Goal: Use online tool/utility: Utilize a website feature to perform a specific function

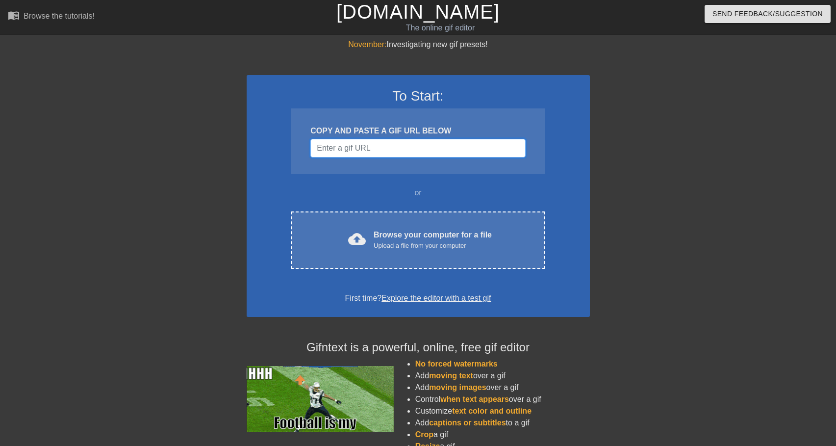
paste input "[URL][DOMAIN_NAME]"
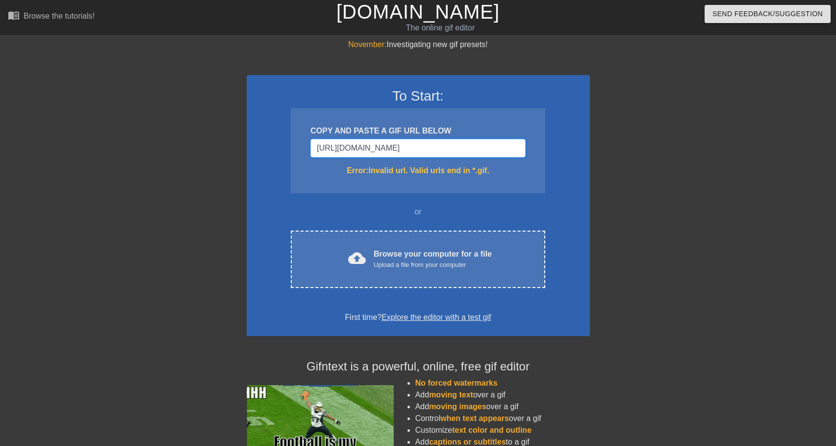
click at [446, 145] on input "[URL][DOMAIN_NAME]" at bounding box center [418, 148] width 215 height 19
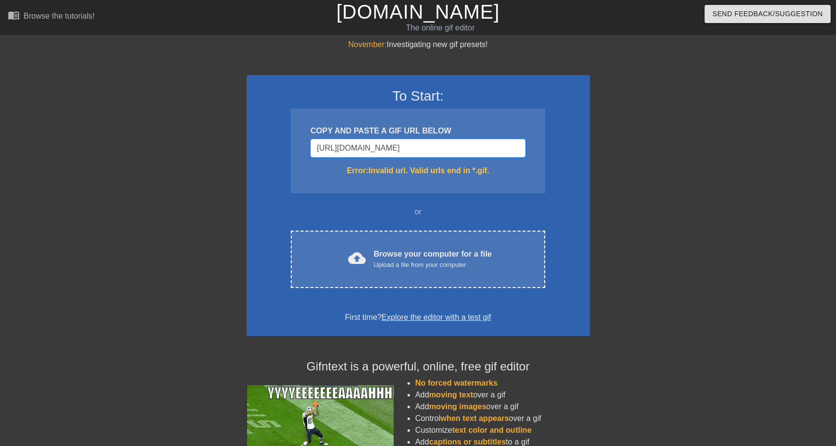
type input "[URL][DOMAIN_NAME][DOMAIN_NAME]"
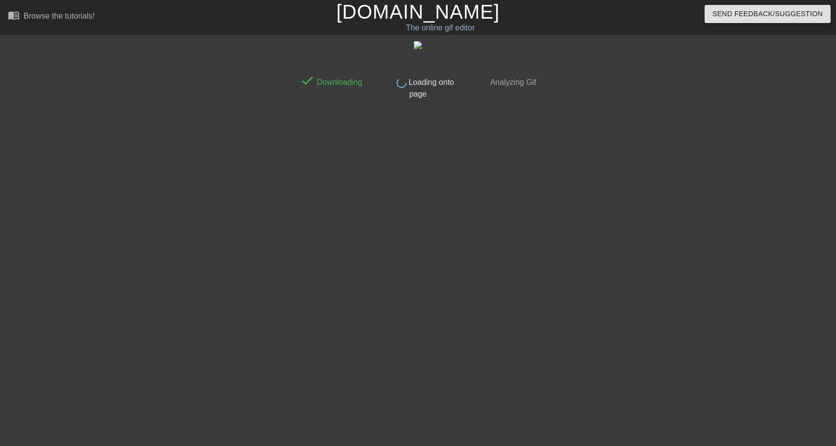
click at [404, 202] on div "done Downloading done Loading onto page done Analyzing Gif" at bounding box center [418, 186] width 246 height 294
click at [415, 21] on link "[DOMAIN_NAME]" at bounding box center [418, 12] width 163 height 22
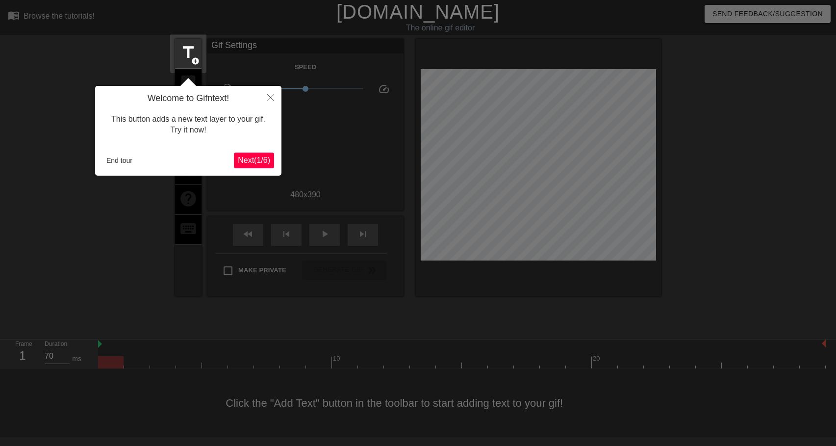
click at [242, 157] on span "Next ( 1 / 6 )" at bounding box center [254, 160] width 32 height 8
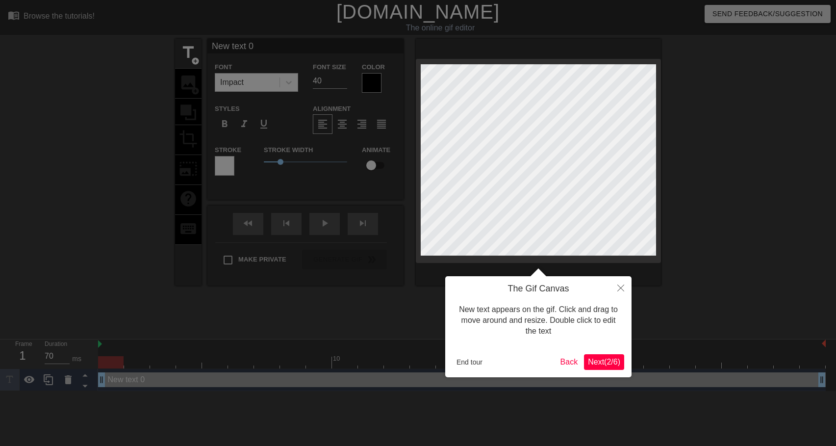
click at [619, 286] on icon "Close" at bounding box center [621, 288] width 7 height 7
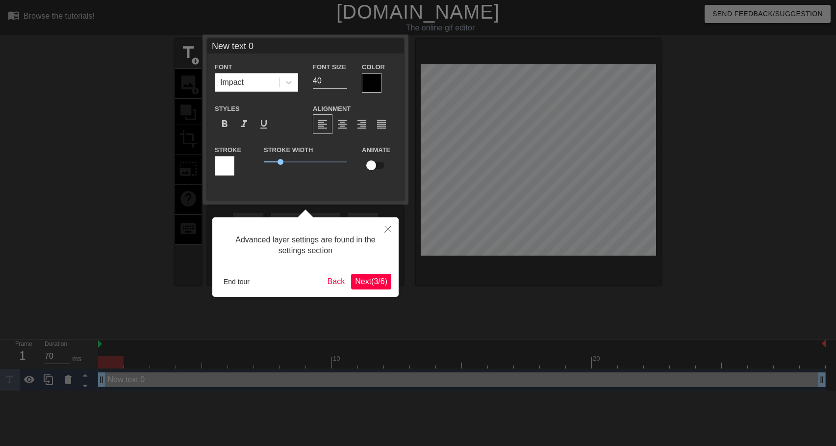
click at [387, 224] on button "Close" at bounding box center [388, 228] width 22 height 23
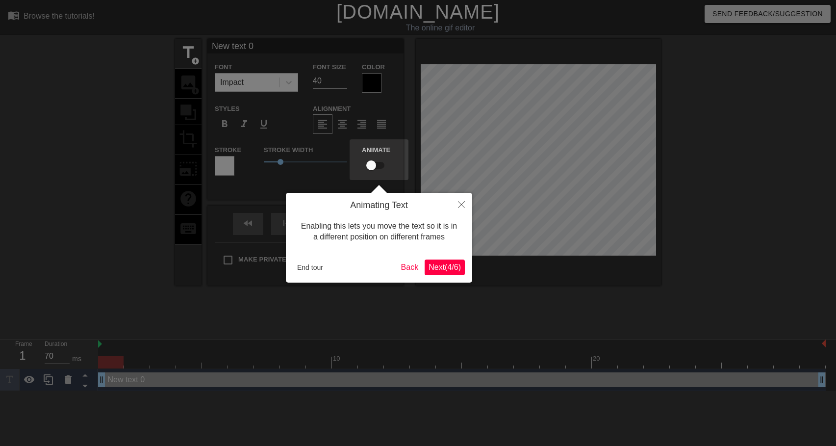
click at [463, 204] on icon "Close" at bounding box center [461, 204] width 7 height 7
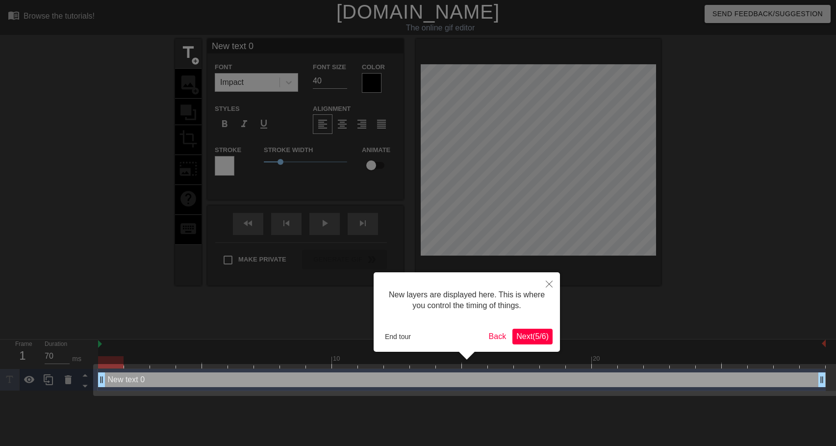
click at [545, 284] on button "Close" at bounding box center [550, 283] width 22 height 23
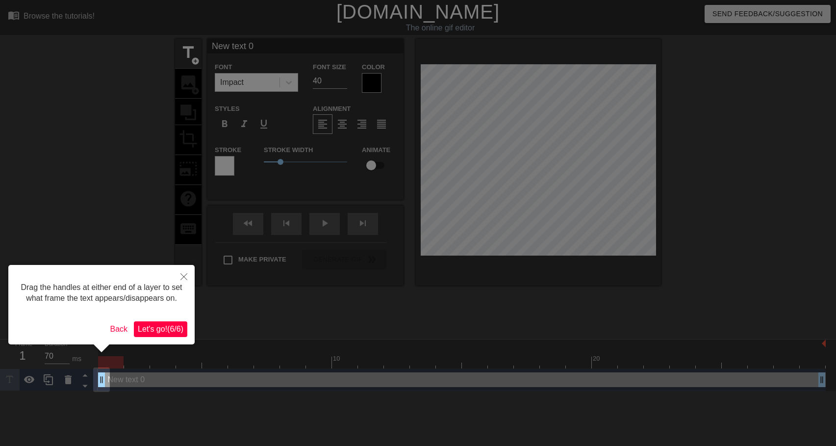
click at [183, 275] on icon "Close" at bounding box center [184, 276] width 7 height 7
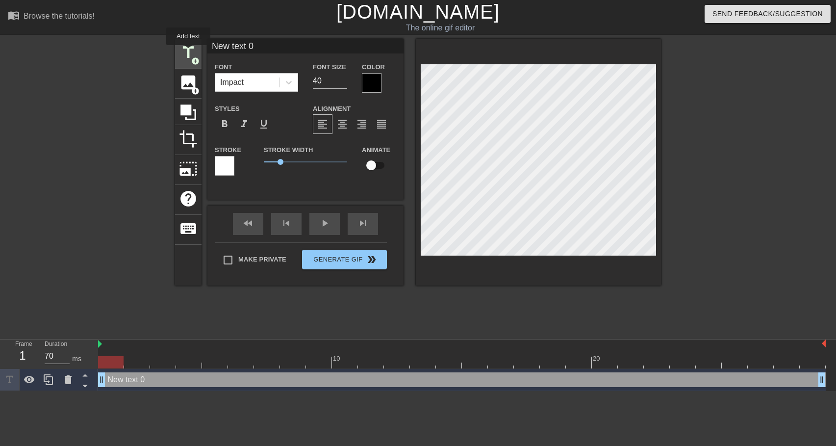
click at [189, 52] on span "title" at bounding box center [188, 52] width 19 height 19
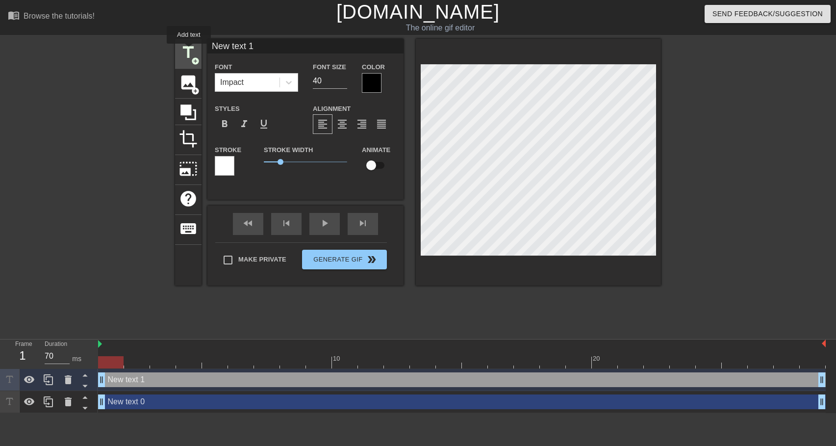
click at [189, 51] on span "title" at bounding box center [188, 52] width 19 height 19
type input "New text 3"
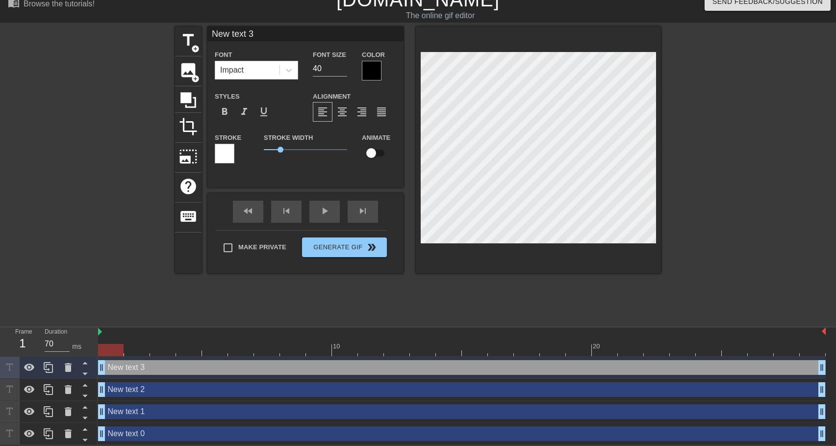
scroll to position [13, 0]
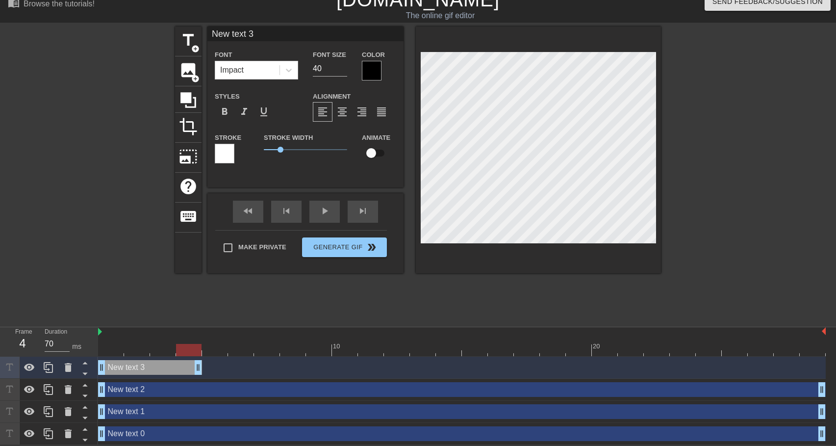
drag, startPoint x: 822, startPoint y: 370, endPoint x: 206, endPoint y: 367, distance: 616.6
click at [206, 367] on div "New text 3 drag_handle drag_handle" at bounding box center [462, 367] width 728 height 15
drag, startPoint x: 102, startPoint y: 367, endPoint x: 159, endPoint y: 363, distance: 58.0
drag, startPoint x: 198, startPoint y: 367, endPoint x: 208, endPoint y: 367, distance: 10.3
click at [208, 367] on div "New text 3 drag_handle drag_handle" at bounding box center [462, 367] width 728 height 15
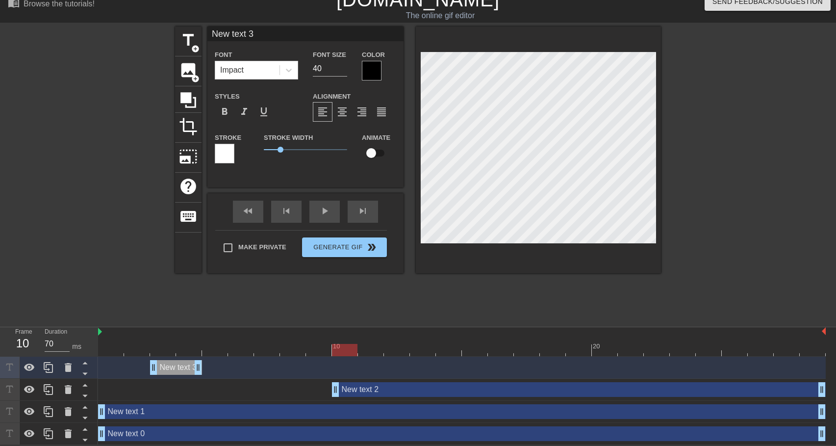
drag, startPoint x: 102, startPoint y: 388, endPoint x: 341, endPoint y: 396, distance: 239.1
click at [341, 396] on div "New text 2 drag_handle drag_handle" at bounding box center [462, 390] width 728 height 22
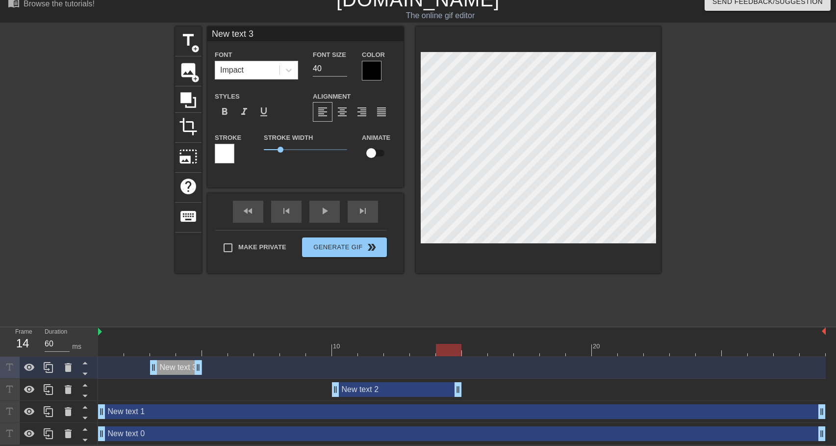
drag, startPoint x: 824, startPoint y: 390, endPoint x: 461, endPoint y: 381, distance: 363.6
click at [461, 381] on div "New text 2 drag_handle drag_handle" at bounding box center [462, 390] width 728 height 22
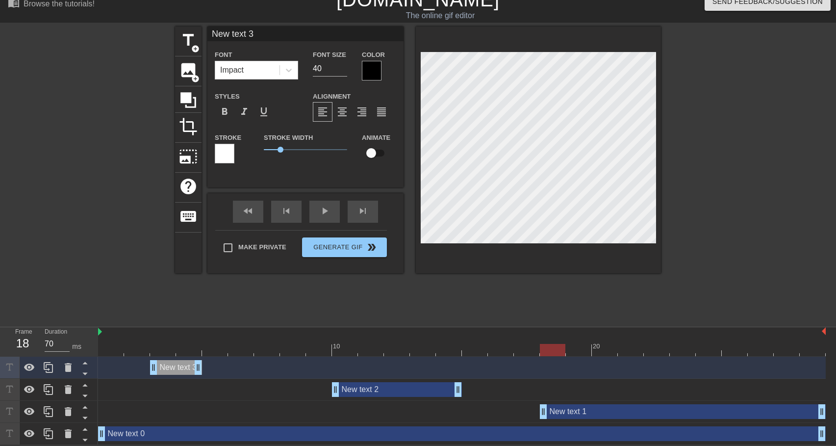
drag, startPoint x: 99, startPoint y: 410, endPoint x: 531, endPoint y: 406, distance: 432.2
click at [531, 406] on div "New text 1 drag_handle drag_handle" at bounding box center [462, 411] width 728 height 15
drag, startPoint x: 824, startPoint y: 415, endPoint x: 613, endPoint y: 408, distance: 211.1
drag, startPoint x: 613, startPoint y: 408, endPoint x: 628, endPoint y: 408, distance: 15.2
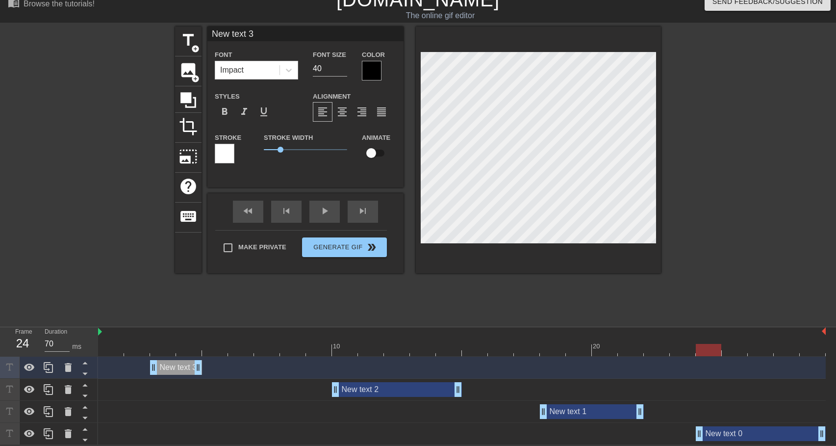
drag, startPoint x: 104, startPoint y: 435, endPoint x: 710, endPoint y: 417, distance: 607.1
click at [710, 417] on div "New text 3 drag_handle drag_handle New text 2 drag_handle drag_handle New text …" at bounding box center [467, 401] width 738 height 88
type input "70"
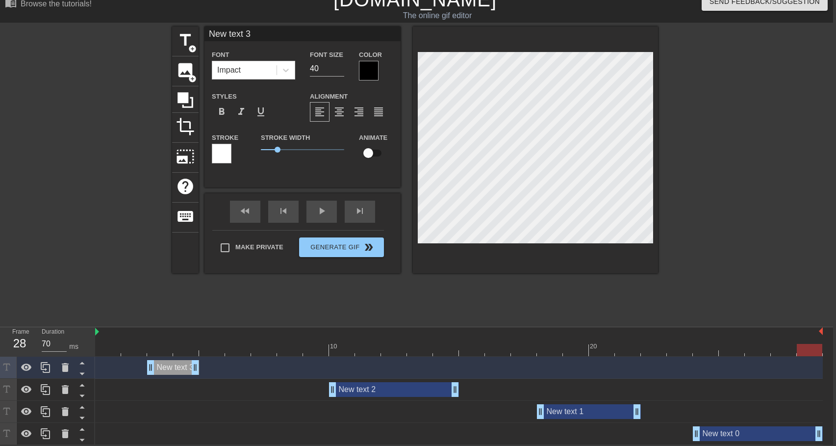
scroll to position [13, 7]
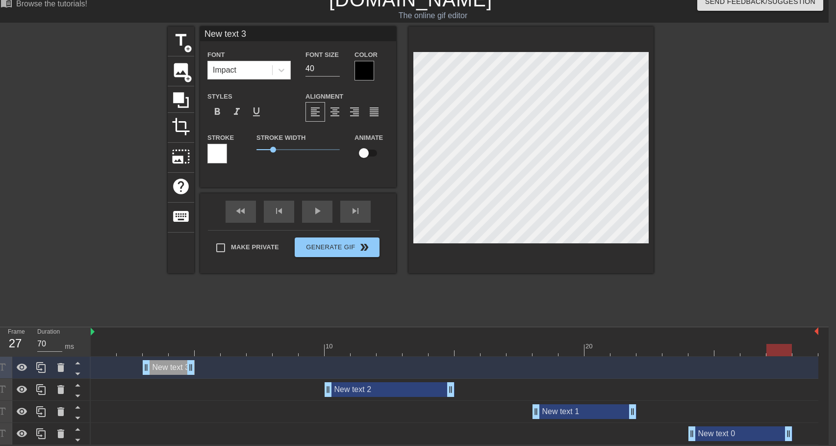
drag, startPoint x: 824, startPoint y: 434, endPoint x: 805, endPoint y: 433, distance: 19.6
click at [805, 433] on div "New text 0 drag_handle drag_handle" at bounding box center [455, 433] width 728 height 15
click at [172, 367] on div "New text 3 drag_handle drag_handle" at bounding box center [169, 367] width 52 height 15
click at [169, 366] on div "New text 3 drag_handle drag_handle" at bounding box center [169, 367] width 52 height 15
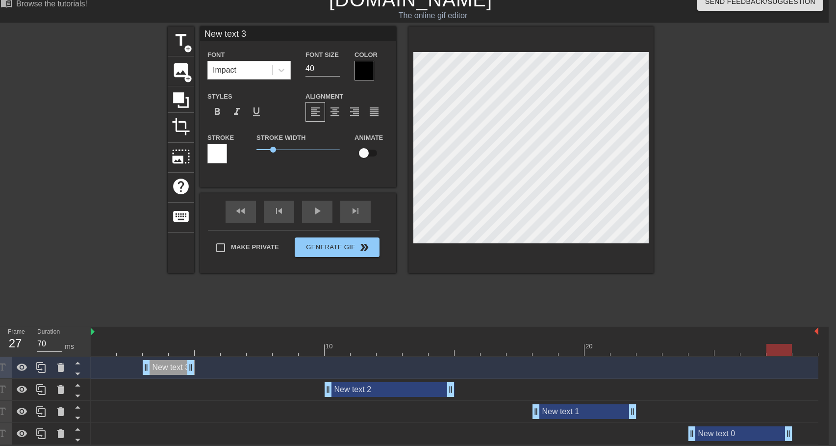
click at [169, 366] on div "New text 3 drag_handle drag_handle" at bounding box center [169, 367] width 52 height 15
click at [163, 370] on div "New text 3 drag_handle drag_handle" at bounding box center [169, 367] width 52 height 15
click at [229, 34] on input "New text 3" at bounding box center [298, 33] width 196 height 15
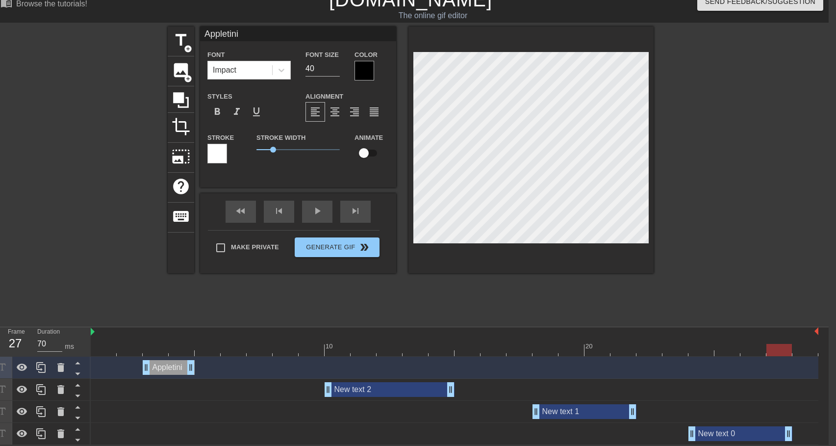
click at [365, 389] on div "New text 2 drag_handle drag_handle" at bounding box center [390, 389] width 130 height 15
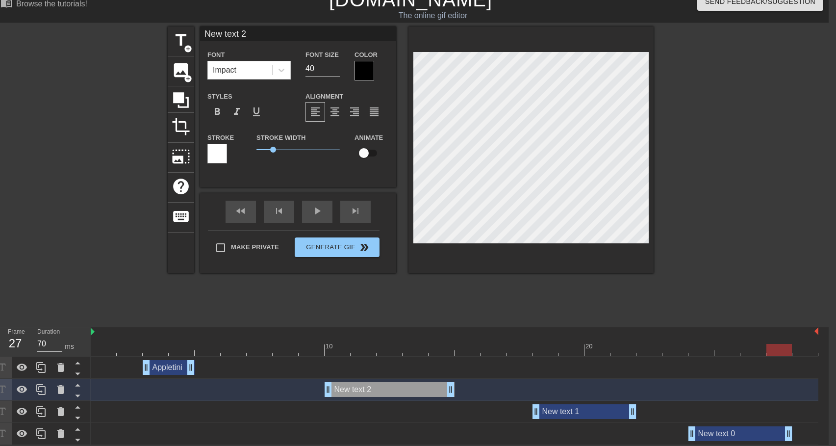
click at [244, 33] on input "New text 2" at bounding box center [298, 33] width 196 height 15
paste input "Appletini"
click at [576, 411] on div "New text 1 drag_handle drag_handle" at bounding box center [585, 411] width 104 height 15
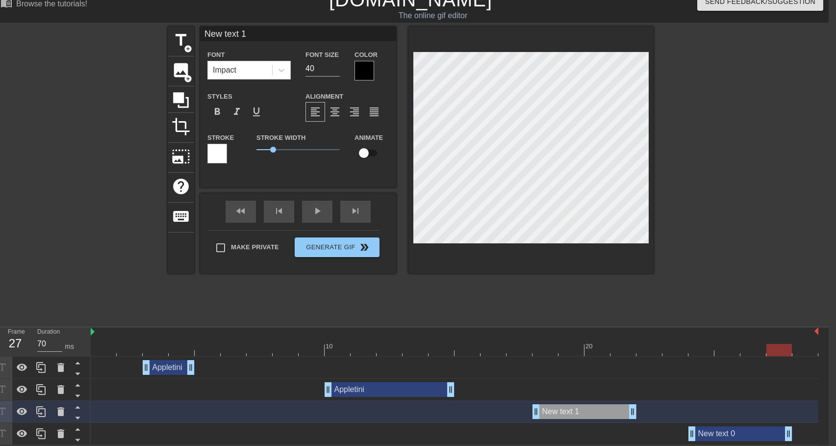
click at [252, 29] on input "New text 1" at bounding box center [298, 33] width 196 height 15
paste input "Appletini"
click at [737, 433] on div "New text 0 drag_handle drag_handle" at bounding box center [741, 433] width 104 height 15
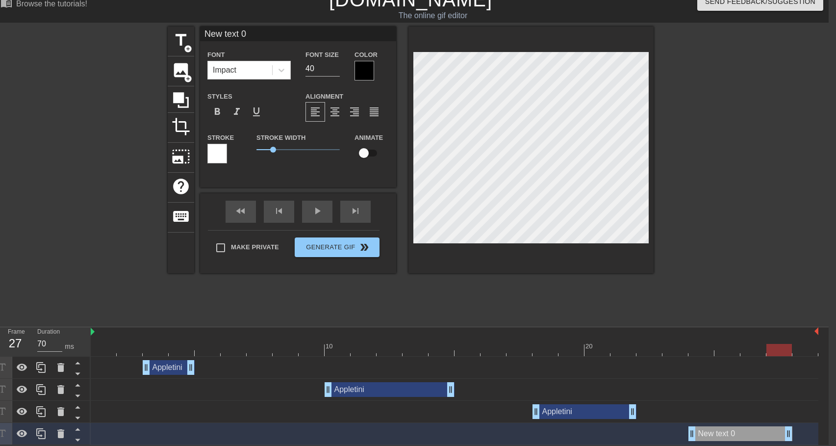
click at [264, 33] on input "New text 0" at bounding box center [298, 33] width 196 height 15
paste input "Appletini"
type input "Appletini"
click at [579, 413] on div "Appletini drag_handle drag_handle" at bounding box center [585, 411] width 104 height 15
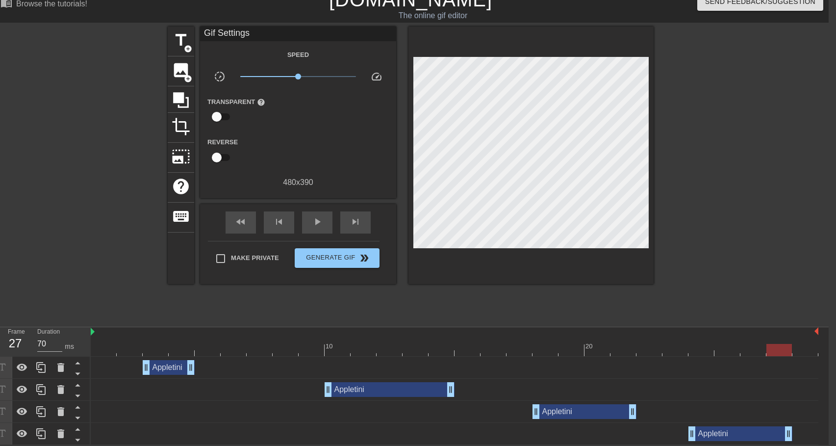
click at [582, 409] on div "Appletini drag_handle drag_handle" at bounding box center [585, 411] width 104 height 15
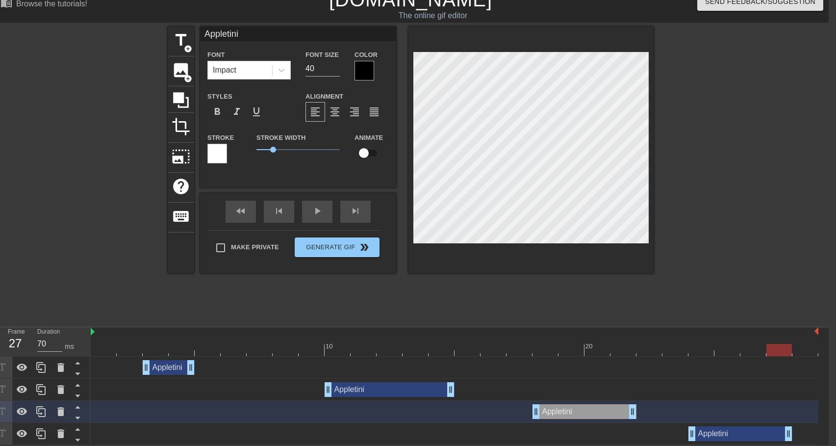
click at [582, 409] on div "Appletini drag_handle drag_handle" at bounding box center [585, 411] width 104 height 15
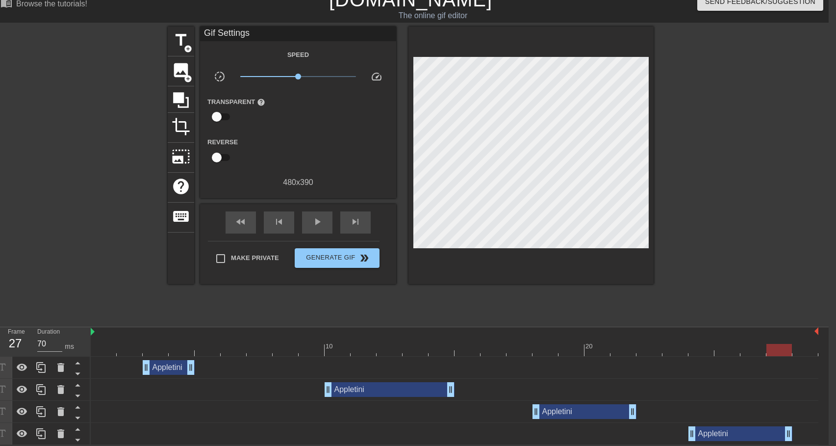
click at [587, 411] on div "Appletini drag_handle drag_handle" at bounding box center [585, 411] width 104 height 15
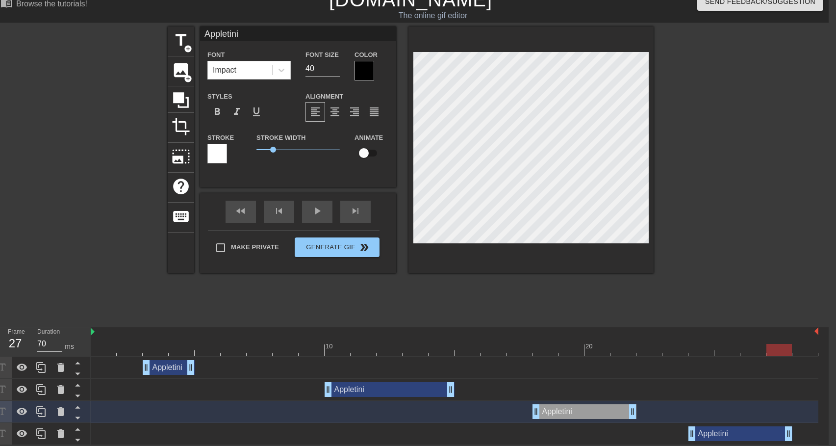
click at [587, 411] on div "Appletini drag_handle drag_handle" at bounding box center [585, 411] width 104 height 15
click at [160, 366] on div "Appletini drag_handle drag_handle" at bounding box center [169, 367] width 52 height 15
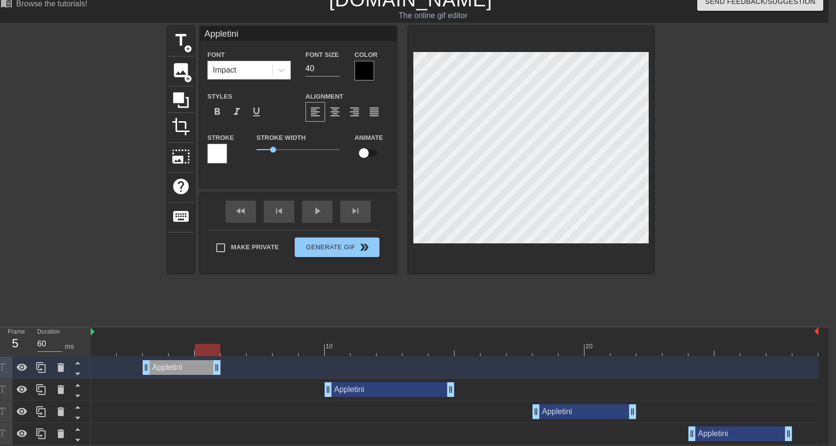
drag, startPoint x: 190, startPoint y: 367, endPoint x: 213, endPoint y: 366, distance: 22.6
click at [371, 389] on div "Appletini drag_handle drag_handle" at bounding box center [390, 389] width 130 height 15
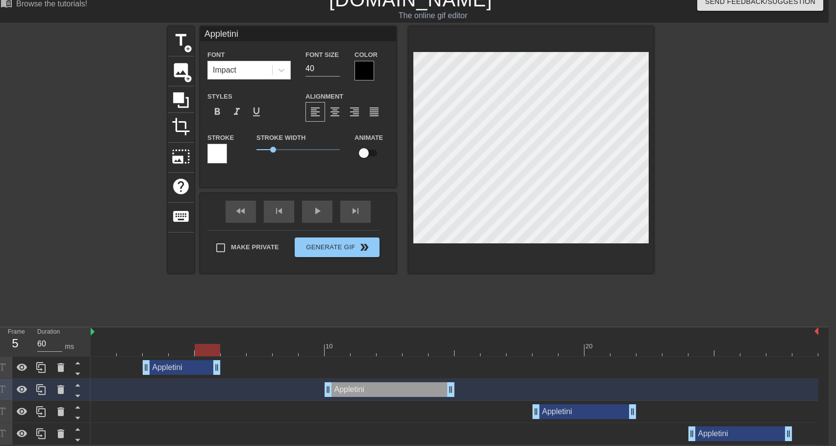
click at [210, 349] on div at bounding box center [208, 350] width 26 height 12
drag, startPoint x: 208, startPoint y: 349, endPoint x: 335, endPoint y: 349, distance: 127.5
click at [335, 349] on div at bounding box center [338, 350] width 26 height 12
click at [179, 367] on div "Appletini drag_handle drag_handle" at bounding box center [182, 367] width 78 height 15
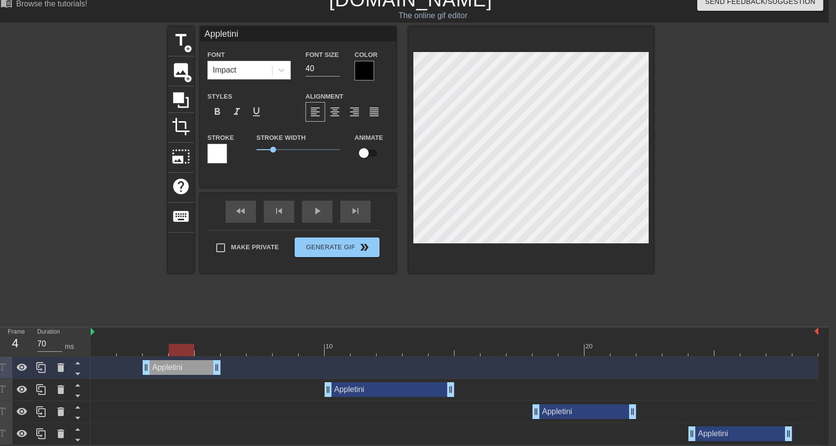
drag, startPoint x: 337, startPoint y: 348, endPoint x: 185, endPoint y: 349, distance: 151.6
click at [185, 349] on div at bounding box center [182, 350] width 26 height 12
click at [562, 410] on div "Appletini drag_handle drag_handle" at bounding box center [585, 411] width 104 height 15
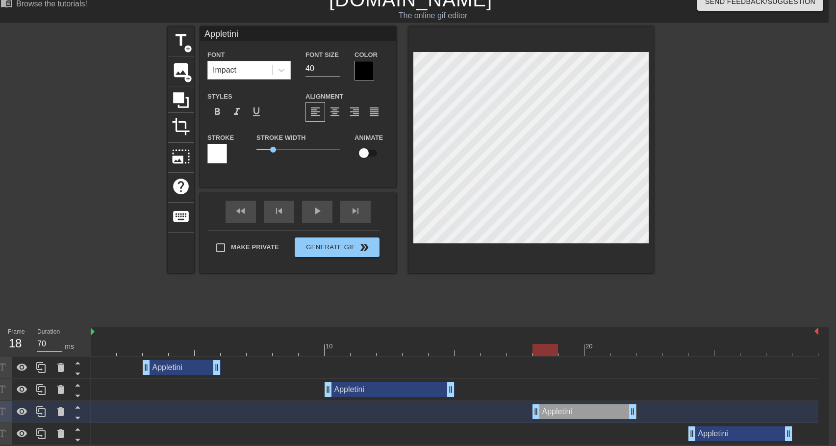
drag, startPoint x: 179, startPoint y: 351, endPoint x: 550, endPoint y: 347, distance: 371.4
click at [550, 347] on div at bounding box center [546, 350] width 26 height 12
type input "60"
drag, startPoint x: 541, startPoint y: 350, endPoint x: 742, endPoint y: 368, distance: 201.4
click at [742, 368] on div "10 20 Appletini drag_handle drag_handle Appletini drag_handle drag_handle Apple…" at bounding box center [460, 386] width 738 height 118
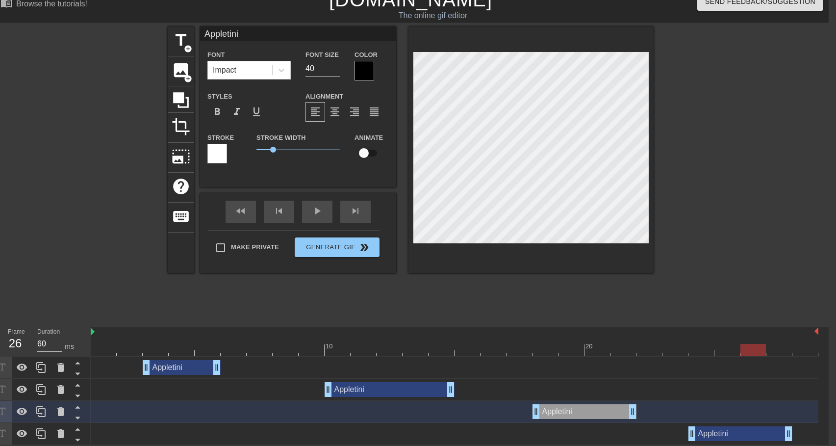
click at [365, 71] on div at bounding box center [365, 71] width 20 height 20
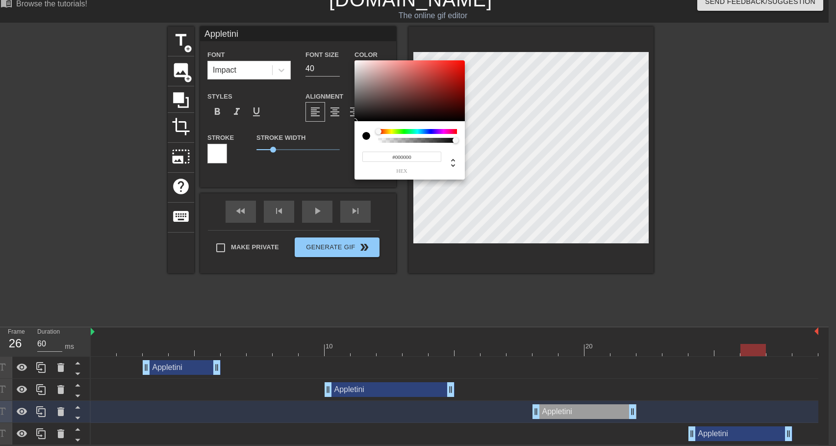
drag, startPoint x: 391, startPoint y: 130, endPoint x: 371, endPoint y: 131, distance: 20.6
click at [371, 131] on div at bounding box center [410, 136] width 95 height 14
type input "#FFFFFF"
drag, startPoint x: 368, startPoint y: 75, endPoint x: 336, endPoint y: 49, distance: 41.8
click at [336, 49] on div "#FFFFFF hex" at bounding box center [418, 223] width 836 height 446
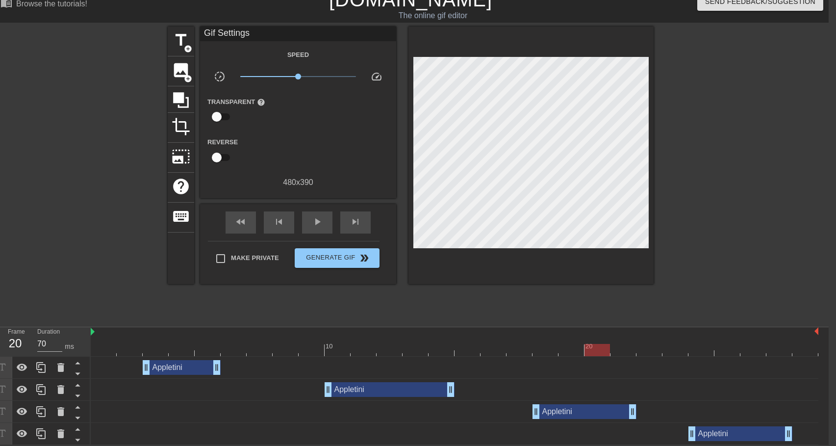
type input "60"
drag, startPoint x: 750, startPoint y: 350, endPoint x: 604, endPoint y: 354, distance: 146.2
click at [604, 354] on div at bounding box center [598, 350] width 26 height 12
click at [577, 409] on div "Appletini drag_handle drag_handle" at bounding box center [585, 411] width 104 height 15
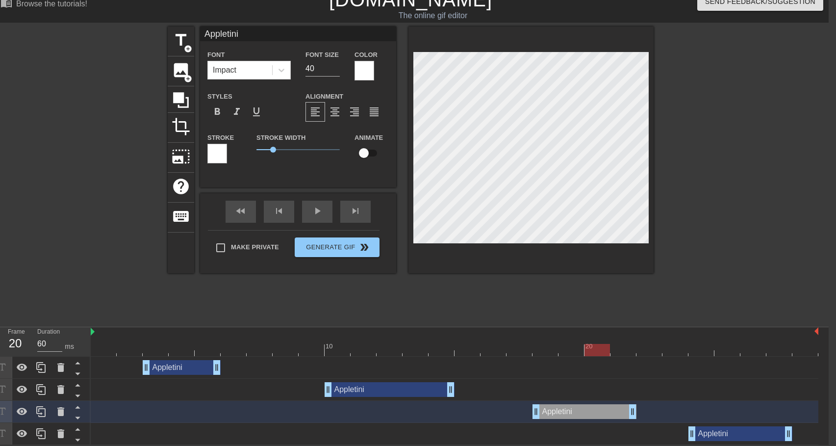
click at [214, 149] on div at bounding box center [218, 154] width 20 height 20
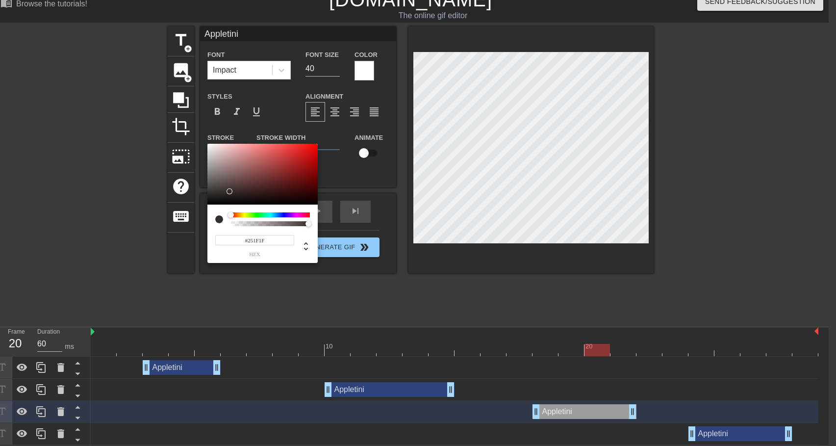
type input "#000000"
drag, startPoint x: 230, startPoint y: 191, endPoint x: 205, endPoint y: 210, distance: 31.2
click at [205, 210] on div "#000000 hex" at bounding box center [418, 223] width 836 height 446
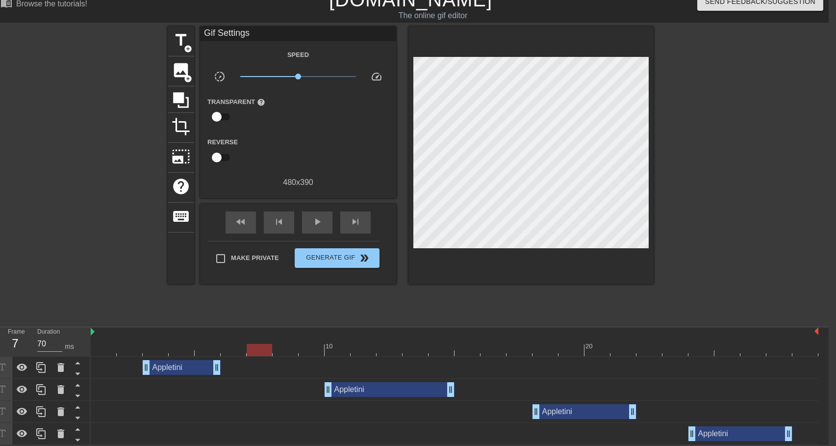
type input "70"
drag, startPoint x: 594, startPoint y: 348, endPoint x: 160, endPoint y: 338, distance: 433.8
click at [160, 338] on div "10 20" at bounding box center [455, 341] width 728 height 29
click at [177, 368] on div "Appletini drag_handle drag_handle" at bounding box center [182, 367] width 78 height 15
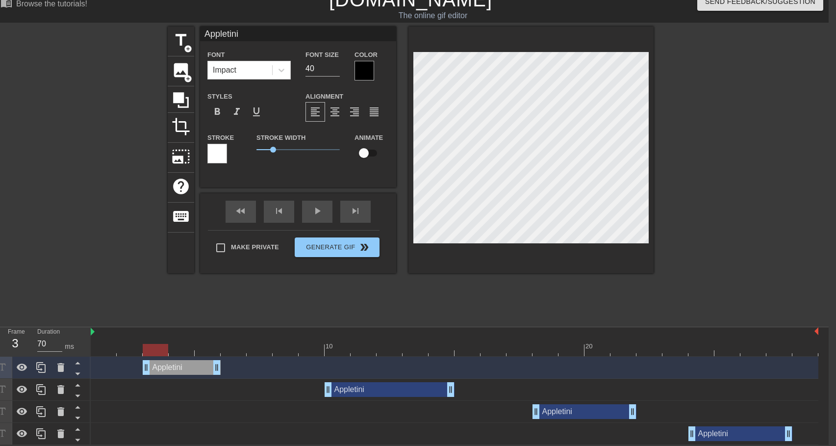
click at [366, 71] on div at bounding box center [365, 71] width 20 height 20
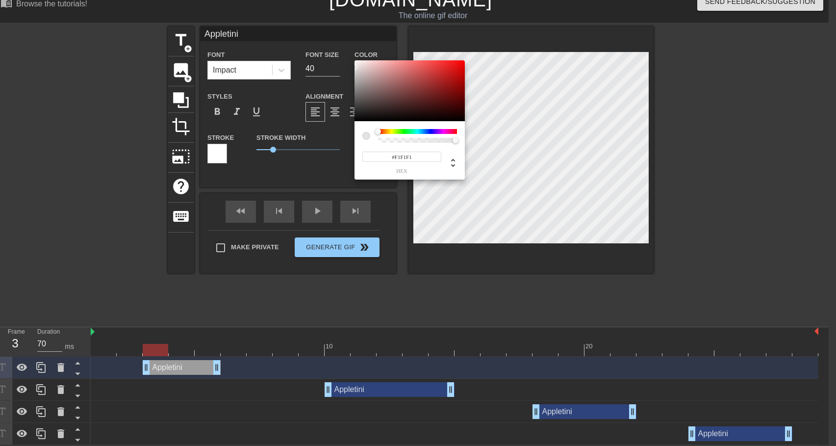
type input "#F3F3F3"
drag, startPoint x: 384, startPoint y: 91, endPoint x: 340, endPoint y: 63, distance: 51.4
click at [340, 63] on div "#F3F3F3 hex" at bounding box center [418, 223] width 836 height 446
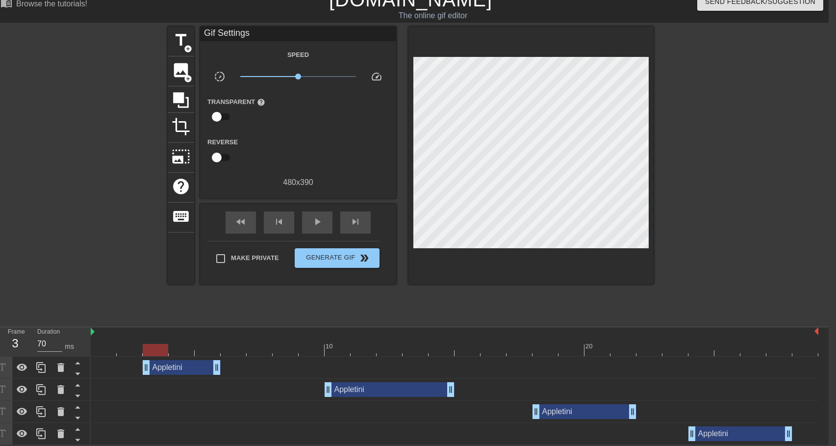
click at [172, 367] on div "Appletini drag_handle drag_handle" at bounding box center [182, 367] width 78 height 15
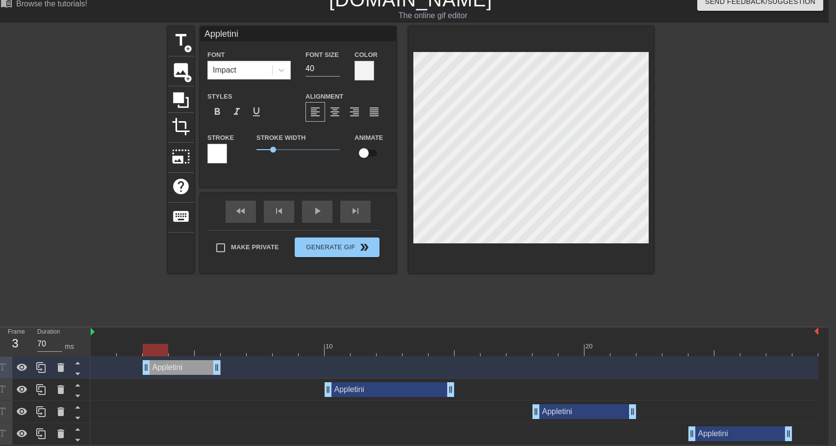
click at [213, 156] on div at bounding box center [218, 154] width 20 height 20
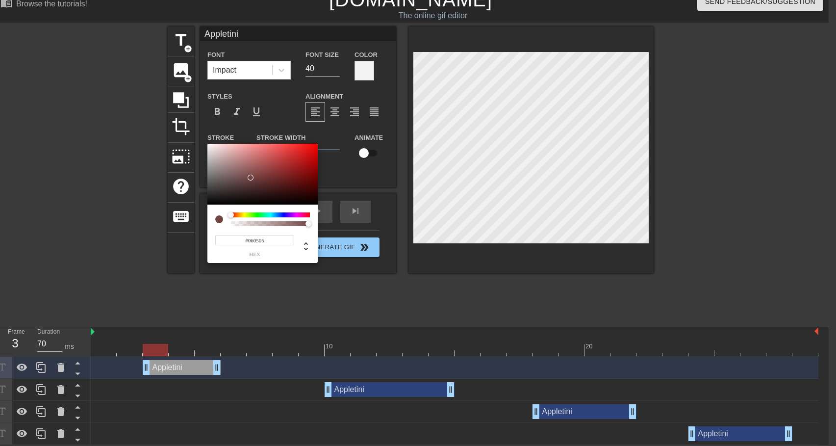
type input "#000000"
drag, startPoint x: 250, startPoint y: 178, endPoint x: 209, endPoint y: 205, distance: 49.1
click at [209, 205] on div "#000000 hex" at bounding box center [263, 203] width 110 height 119
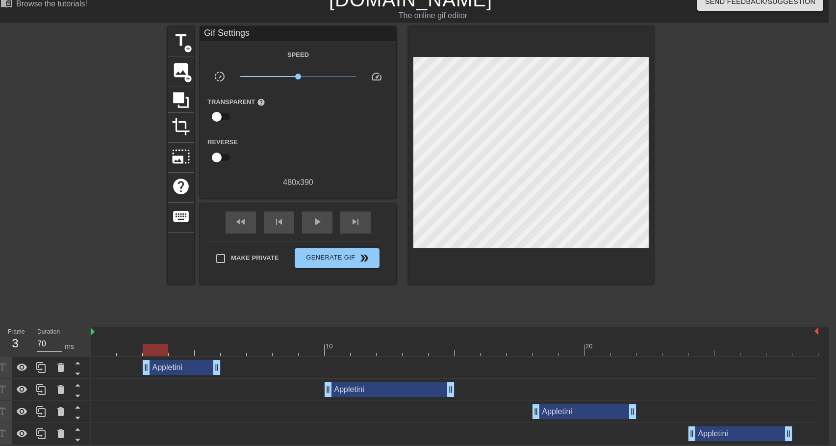
click at [355, 392] on div "Appletini drag_handle drag_handle" at bounding box center [390, 389] width 130 height 15
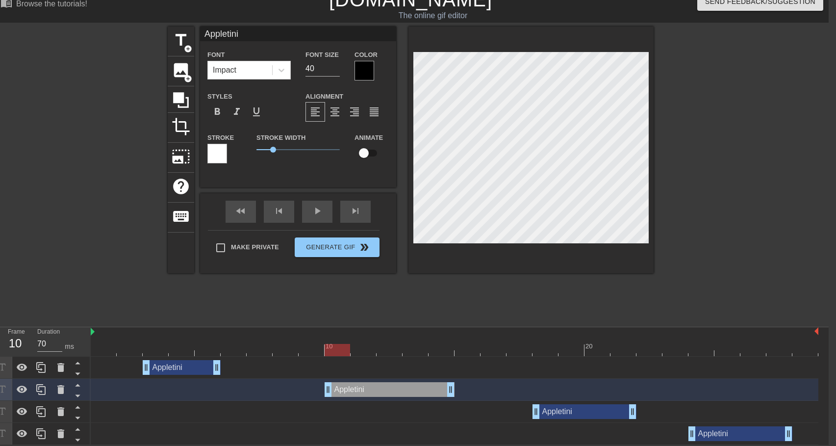
click at [555, 412] on div "Appletini drag_handle drag_handle" at bounding box center [585, 411] width 104 height 15
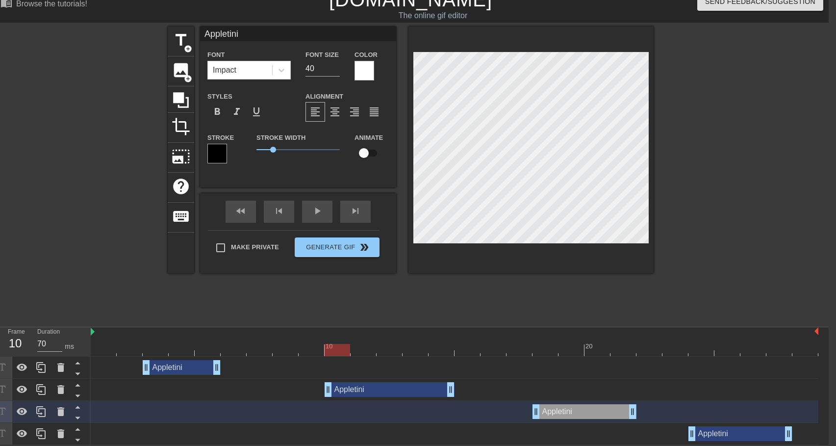
click at [371, 75] on div at bounding box center [365, 71] width 20 height 20
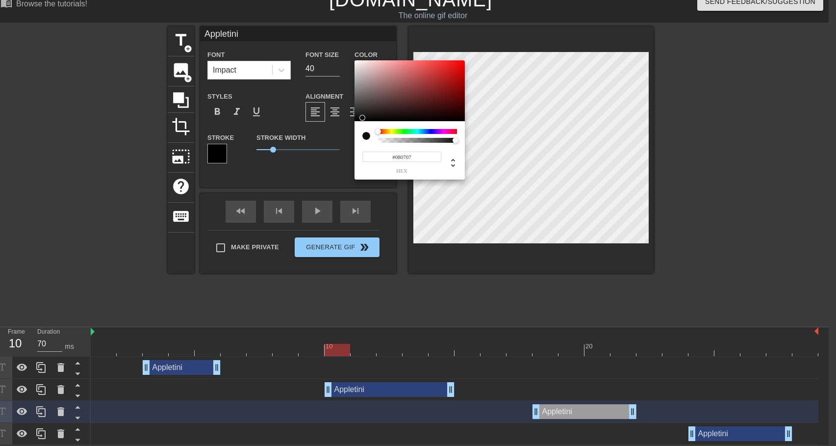
type input "#060505"
drag, startPoint x: 373, startPoint y: 97, endPoint x: 360, endPoint y: 120, distance: 25.9
click at [360, 120] on div at bounding box center [410, 90] width 110 height 61
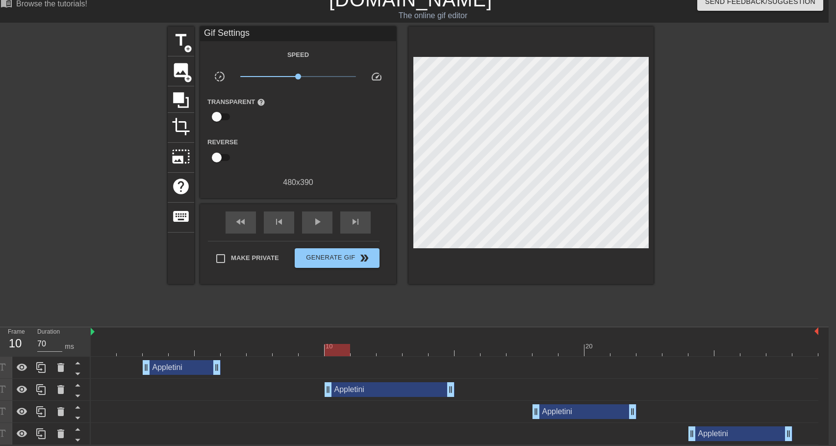
click at [549, 410] on div "Appletini drag_handle drag_handle" at bounding box center [585, 411] width 104 height 15
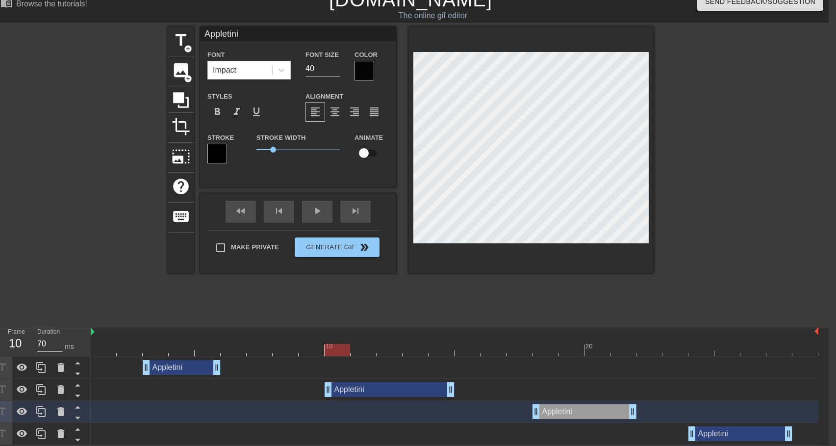
click at [223, 153] on div at bounding box center [218, 154] width 20 height 20
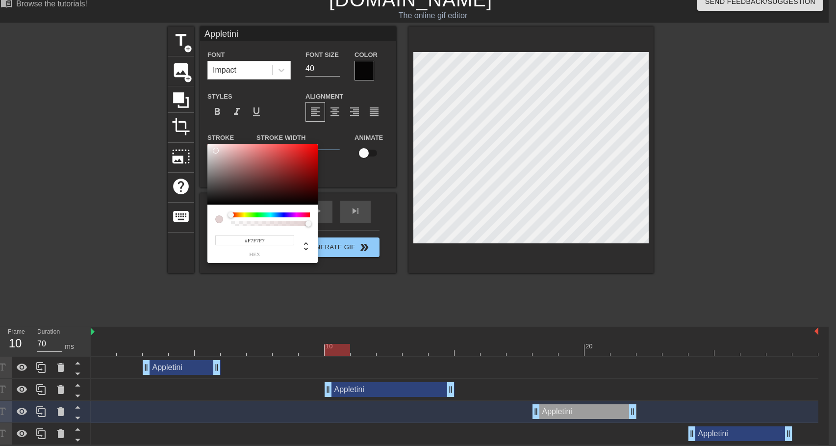
type input "#F9F9F9"
drag, startPoint x: 230, startPoint y: 174, endPoint x: 207, endPoint y: 145, distance: 37.7
click at [207, 145] on div "#F9F9F9 hex" at bounding box center [418, 223] width 836 height 446
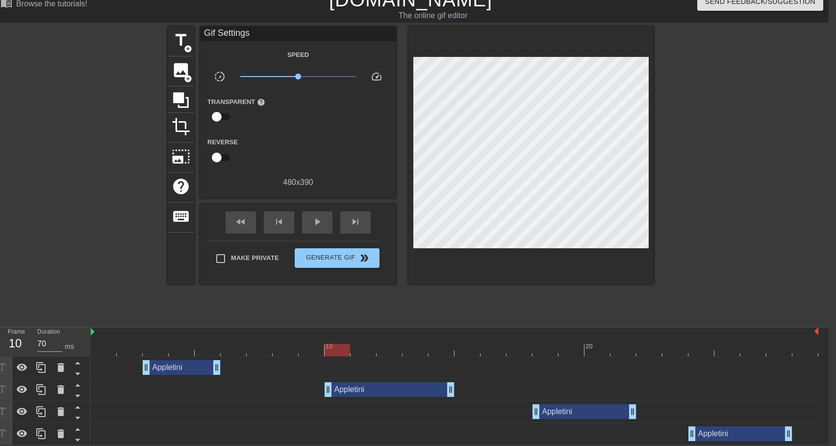
click at [582, 413] on div "Appletini drag_handle drag_handle" at bounding box center [585, 411] width 104 height 15
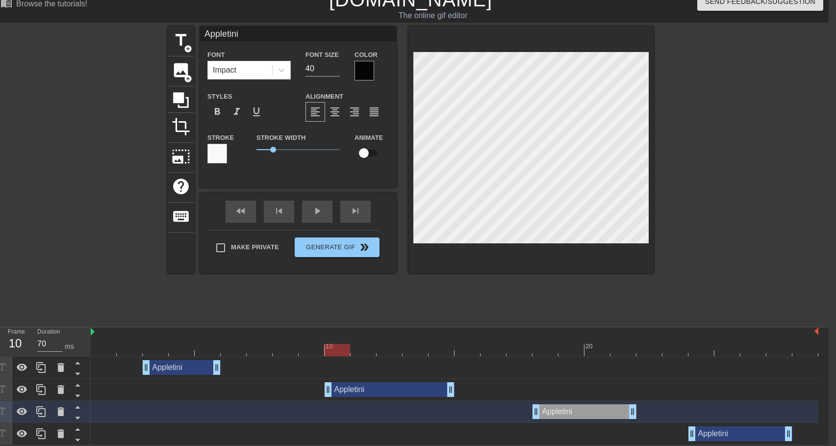
click at [711, 433] on div "Appletini drag_handle drag_handle" at bounding box center [741, 433] width 104 height 15
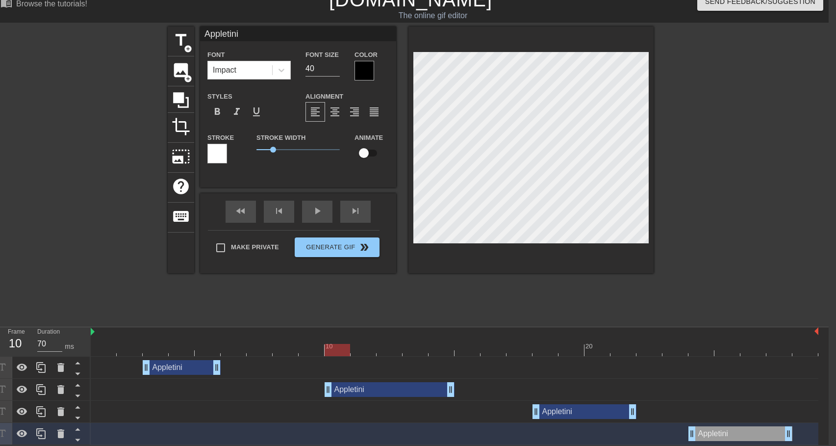
click at [577, 416] on div "Appletini drag_handle drag_handle" at bounding box center [585, 411] width 104 height 15
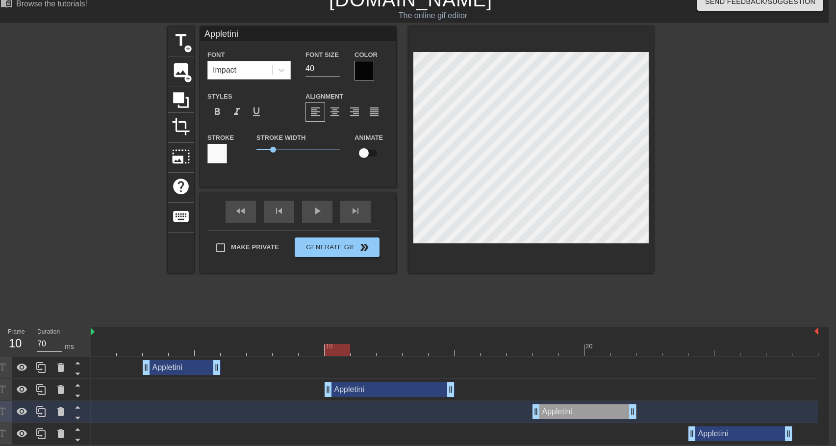
click at [365, 384] on div "Appletini drag_handle drag_handle" at bounding box center [390, 389] width 130 height 15
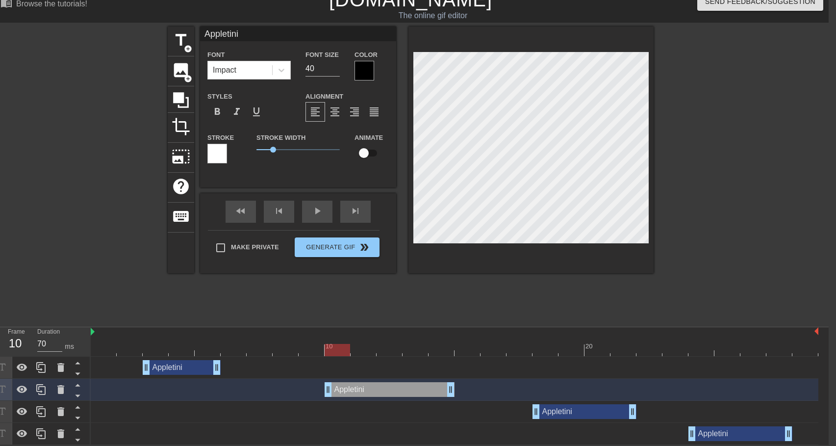
click at [178, 366] on div "Appletini drag_handle drag_handle" at bounding box center [182, 367] width 78 height 15
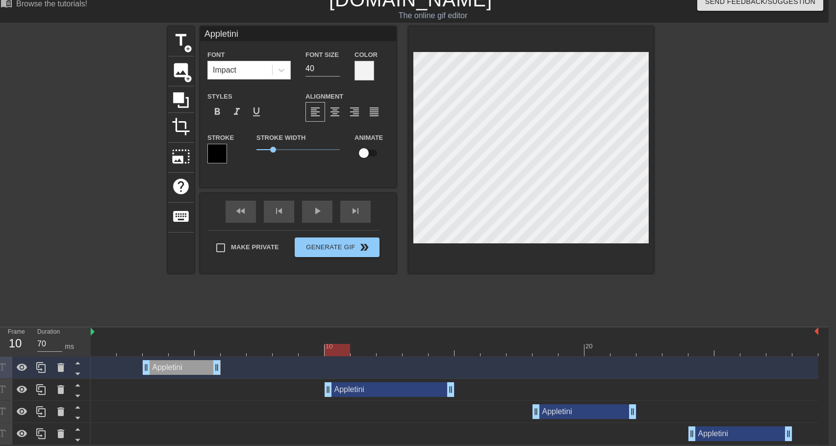
type input "60"
drag, startPoint x: 343, startPoint y: 353, endPoint x: 352, endPoint y: 350, distance: 9.5
click at [350, 350] on div at bounding box center [338, 350] width 26 height 12
click at [368, 392] on div "Appletini drag_handle drag_handle" at bounding box center [390, 389] width 130 height 15
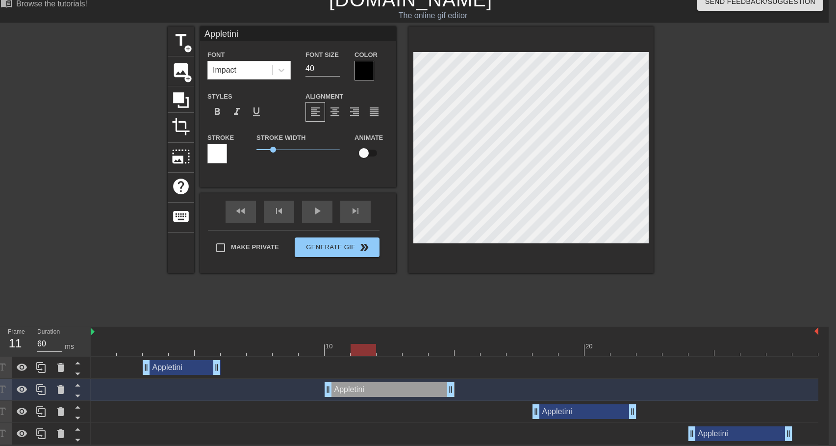
click at [364, 67] on div at bounding box center [365, 71] width 20 height 20
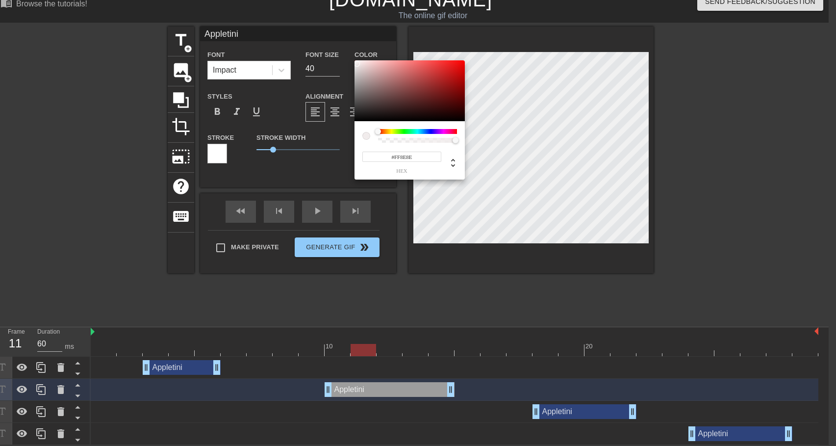
type input "#FFFFFF"
drag, startPoint x: 373, startPoint y: 96, endPoint x: 355, endPoint y: 60, distance: 40.8
click at [355, 60] on div "#FFFFFF hex" at bounding box center [418, 223] width 836 height 446
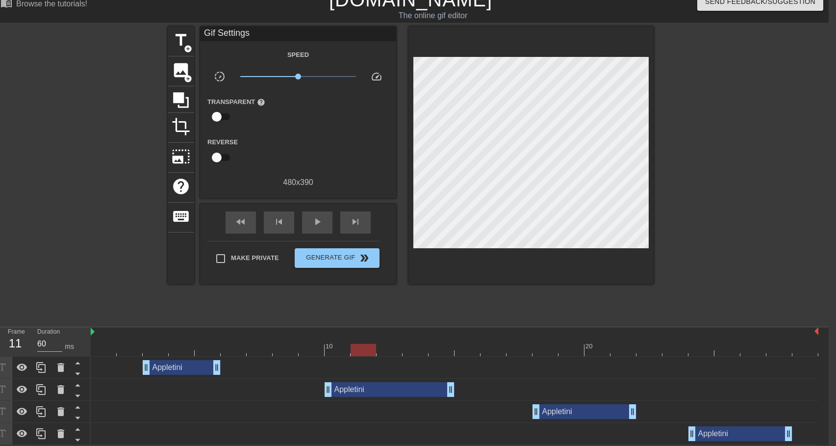
click at [392, 389] on div "Appletini drag_handle drag_handle" at bounding box center [390, 389] width 130 height 15
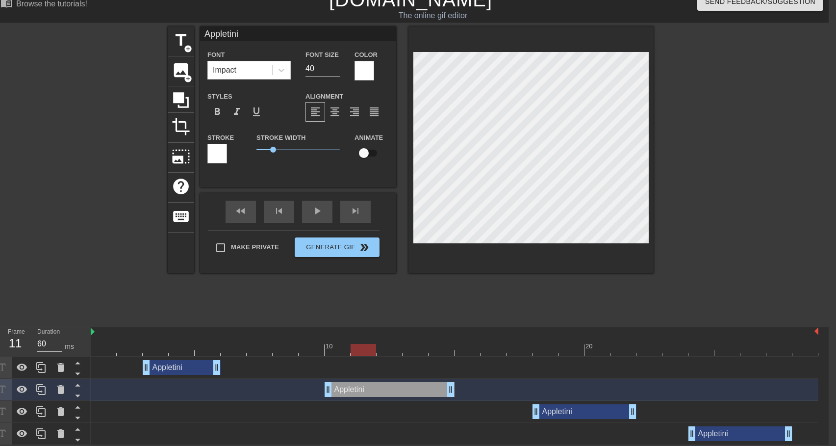
click at [214, 149] on div at bounding box center [218, 154] width 20 height 20
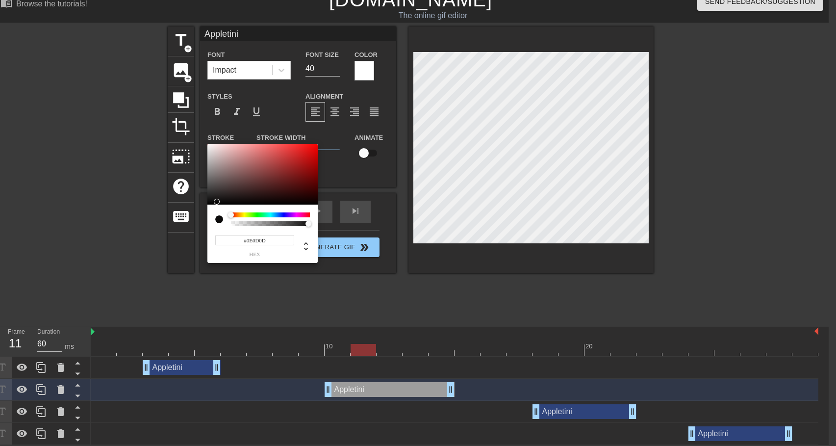
type input "#100F0F"
drag, startPoint x: 264, startPoint y: 174, endPoint x: 216, endPoint y: 201, distance: 55.1
click at [216, 201] on div at bounding box center [263, 174] width 110 height 61
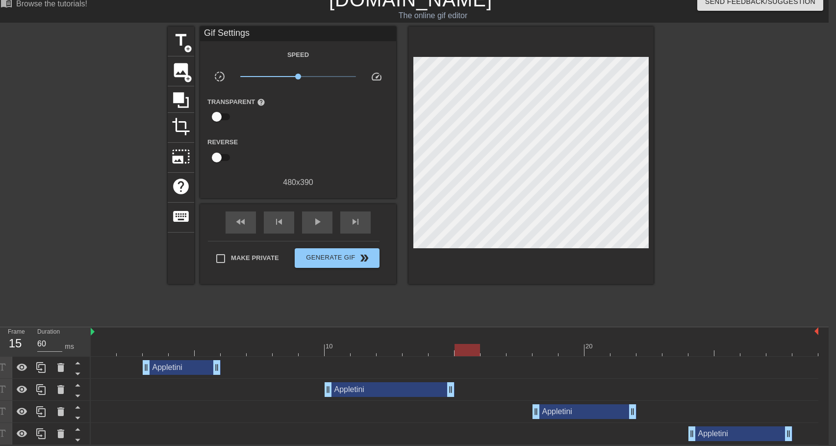
type input "70"
drag, startPoint x: 363, startPoint y: 352, endPoint x: 572, endPoint y: 351, distance: 210.0
click at [572, 351] on div at bounding box center [572, 350] width 26 height 12
click at [562, 407] on div "Appletini drag_handle drag_handle" at bounding box center [585, 411] width 104 height 15
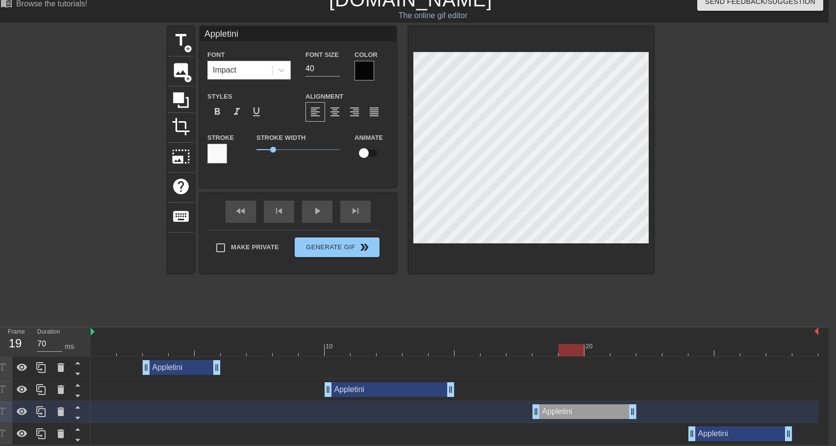
click at [362, 73] on div at bounding box center [365, 71] width 20 height 20
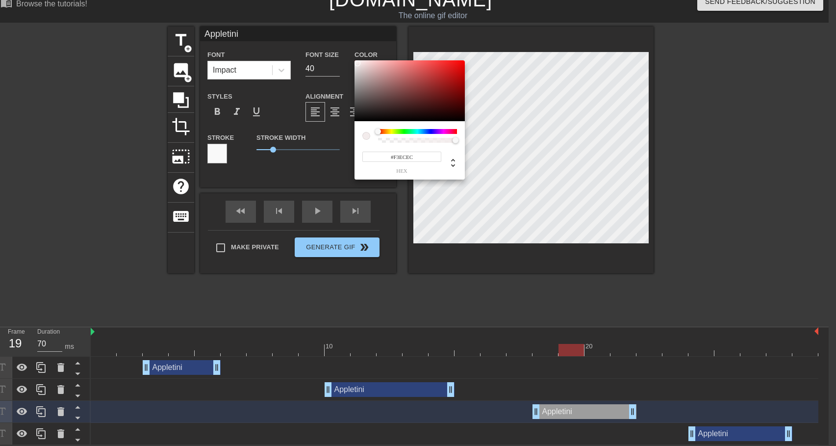
type input "#F3EDED"
drag, startPoint x: 386, startPoint y: 104, endPoint x: 357, endPoint y: 63, distance: 50.4
click at [357, 63] on div at bounding box center [410, 90] width 110 height 61
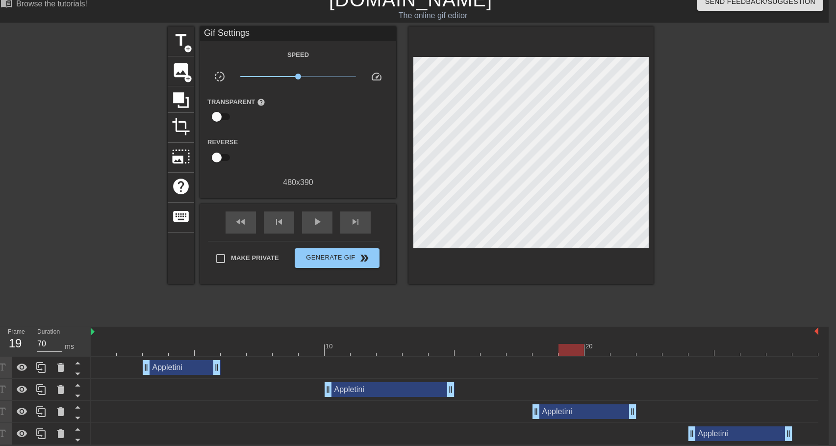
click at [563, 406] on div "Appletini drag_handle drag_handle" at bounding box center [585, 411] width 104 height 15
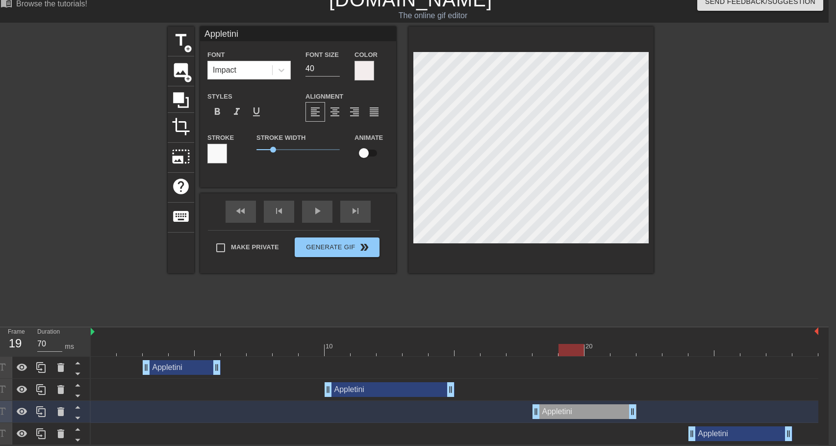
click at [209, 154] on div at bounding box center [218, 154] width 20 height 20
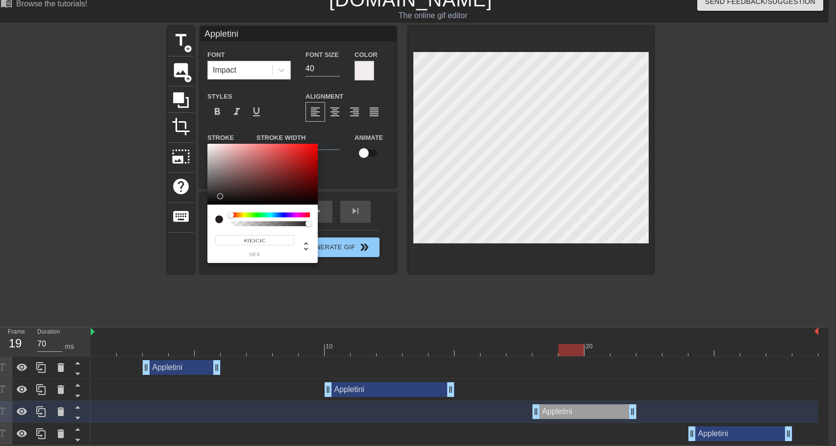
type input "#1A1818"
drag, startPoint x: 272, startPoint y: 158, endPoint x: 217, endPoint y: 198, distance: 68.1
click at [217, 198] on div at bounding box center [263, 174] width 110 height 61
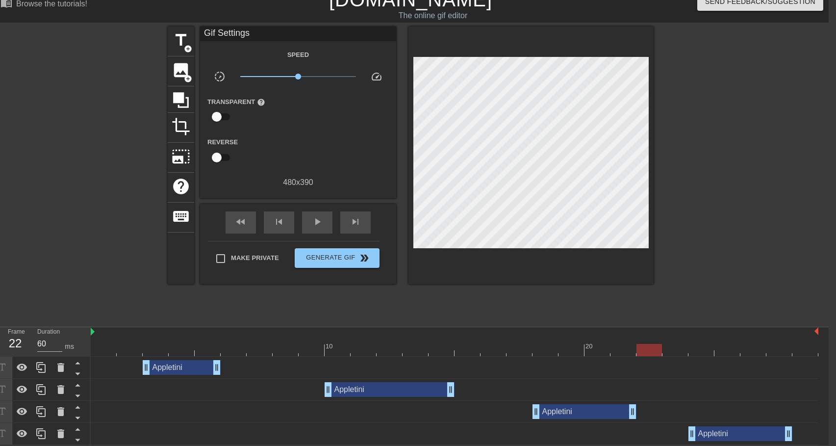
type input "70"
drag, startPoint x: 564, startPoint y: 352, endPoint x: 703, endPoint y: 356, distance: 138.9
click at [703, 356] on div "10 20" at bounding box center [455, 341] width 728 height 29
click at [721, 435] on div "Appletini drag_handle drag_handle" at bounding box center [741, 433] width 104 height 15
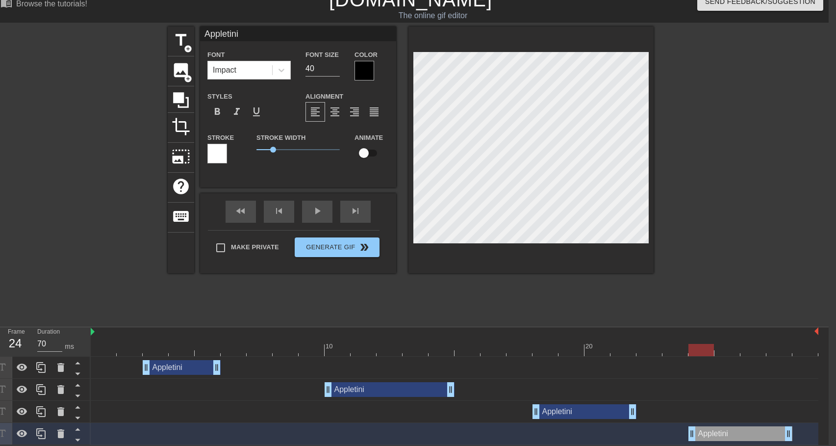
click at [360, 71] on div at bounding box center [365, 71] width 20 height 20
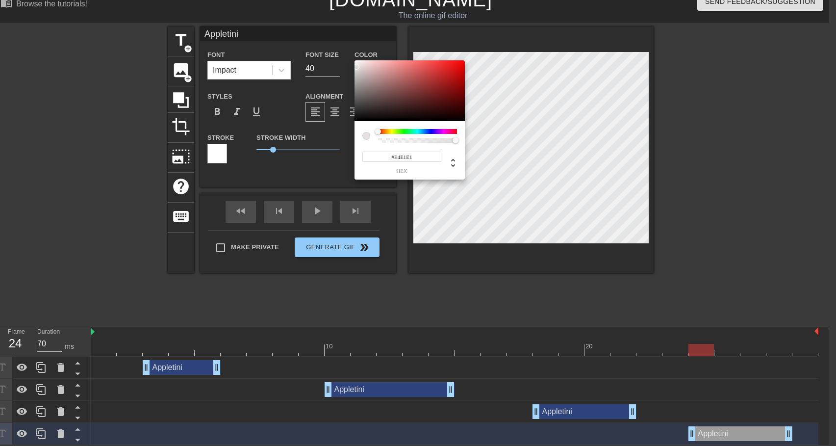
type input "#E4E0E0"
drag, startPoint x: 363, startPoint y: 78, endPoint x: 357, endPoint y: 67, distance: 12.3
click at [357, 67] on div at bounding box center [410, 90] width 110 height 61
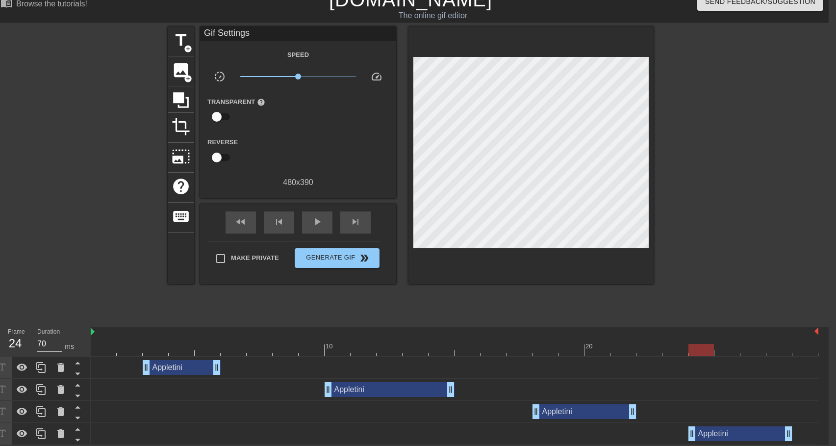
click at [709, 432] on div "Appletini drag_handle drag_handle" at bounding box center [741, 433] width 104 height 15
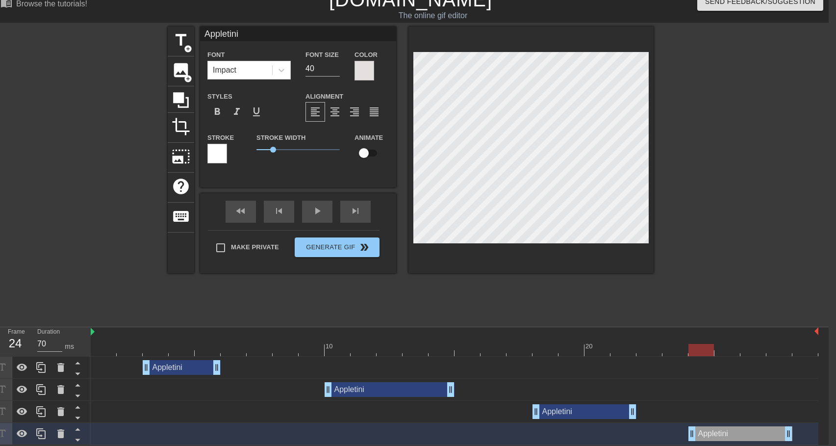
click at [221, 156] on div at bounding box center [218, 154] width 20 height 20
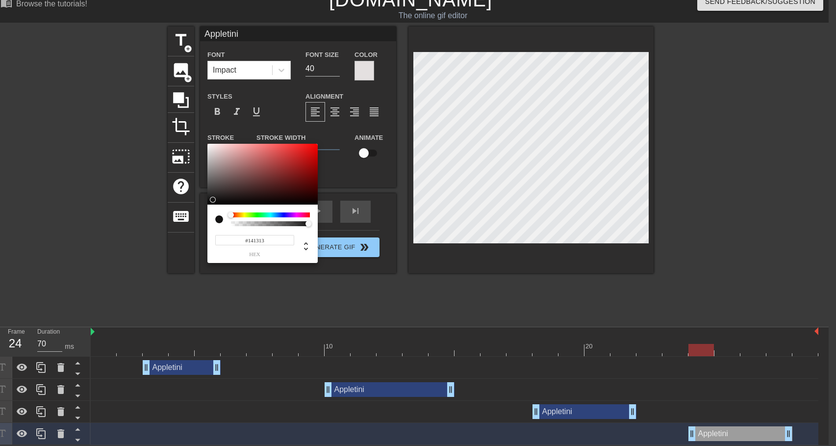
drag, startPoint x: 222, startPoint y: 189, endPoint x: 213, endPoint y: 199, distance: 13.9
click at [213, 199] on div at bounding box center [263, 174] width 110 height 61
type input "#161515"
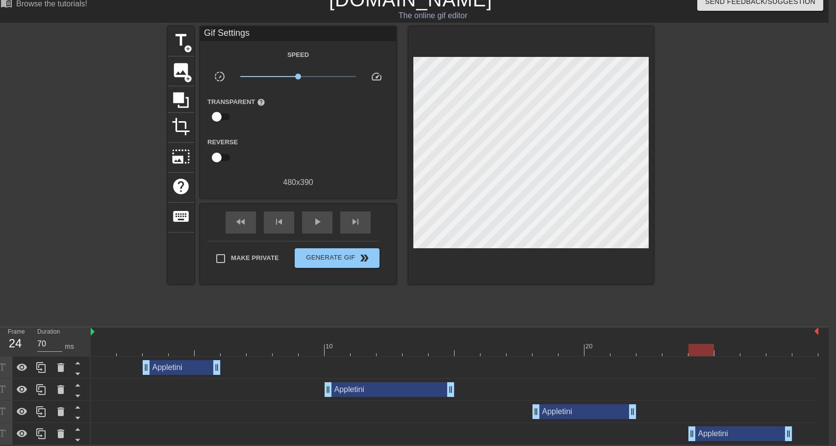
click at [759, 227] on div at bounding box center [739, 173] width 147 height 294
click at [346, 257] on span "Generate Gif double_arrow" at bounding box center [337, 258] width 77 height 12
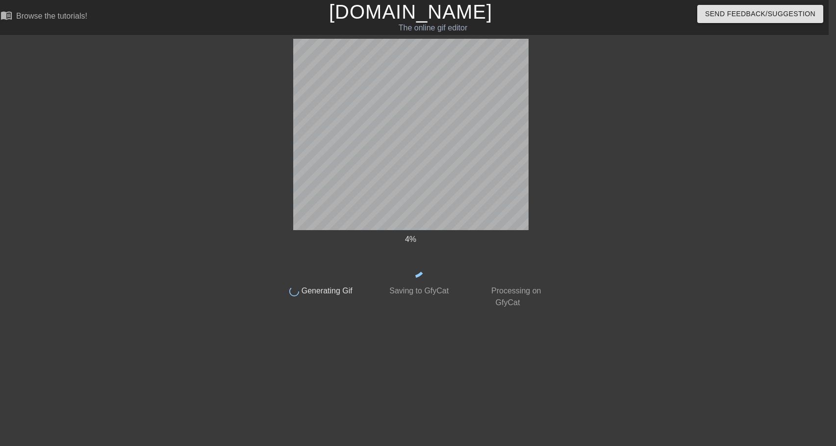
scroll to position [0, 7]
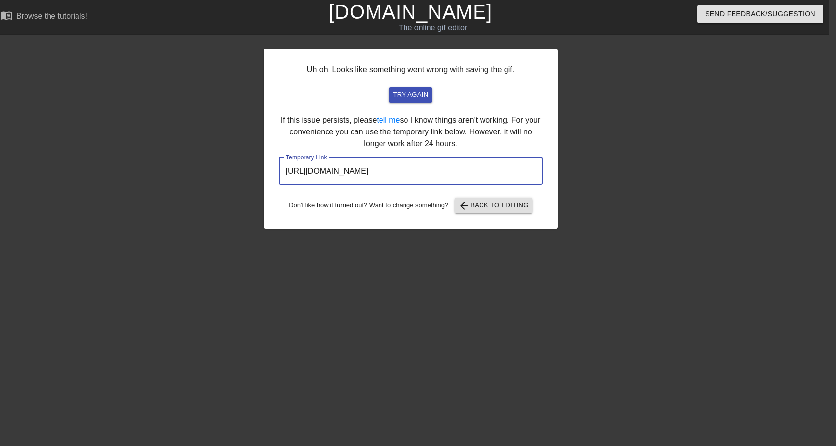
click at [512, 170] on input "https://www.gifntext.com/temp_generations/hPSt6cDA.gif" at bounding box center [411, 170] width 264 height 27
